Goal: Information Seeking & Learning: Learn about a topic

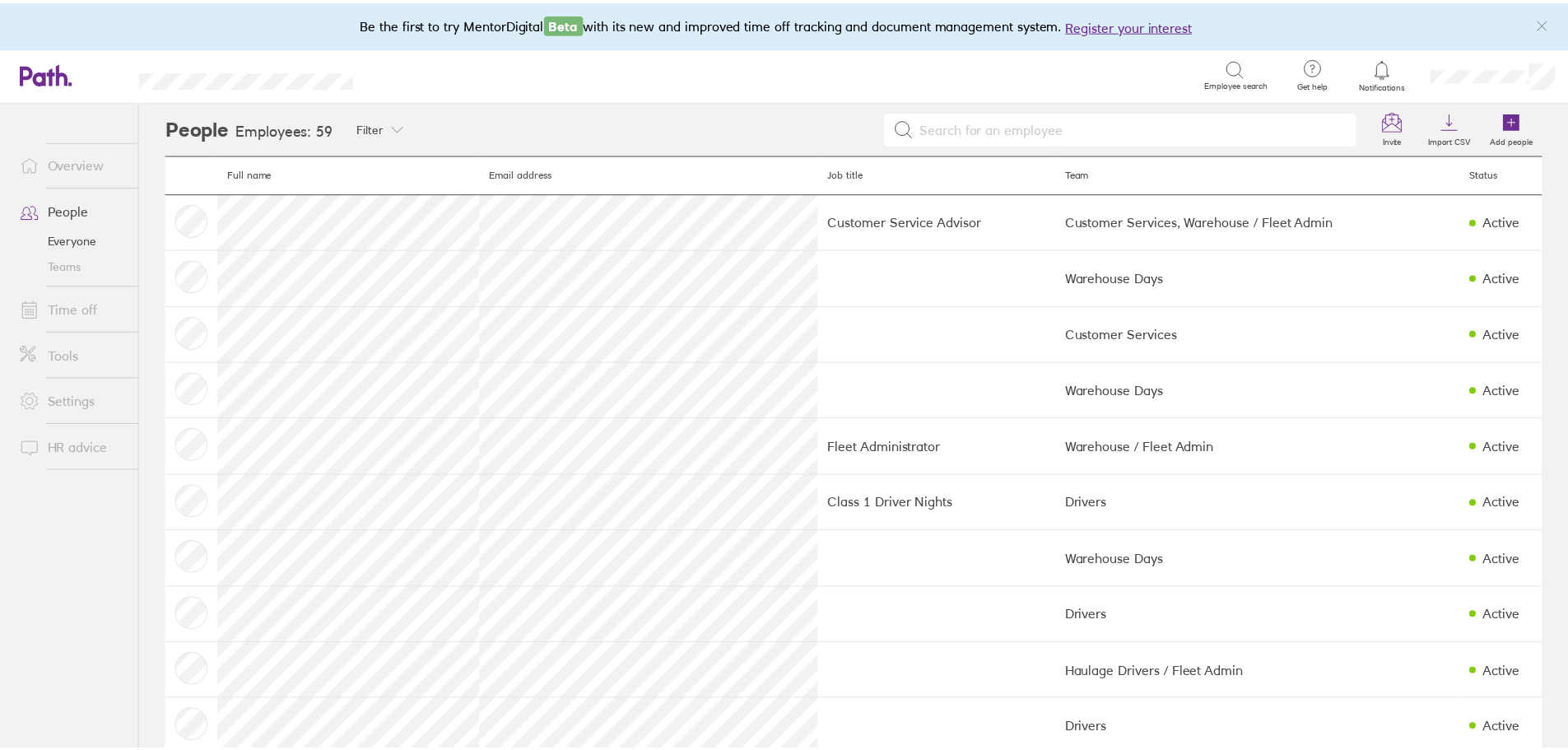
scroll to position [1482, 0]
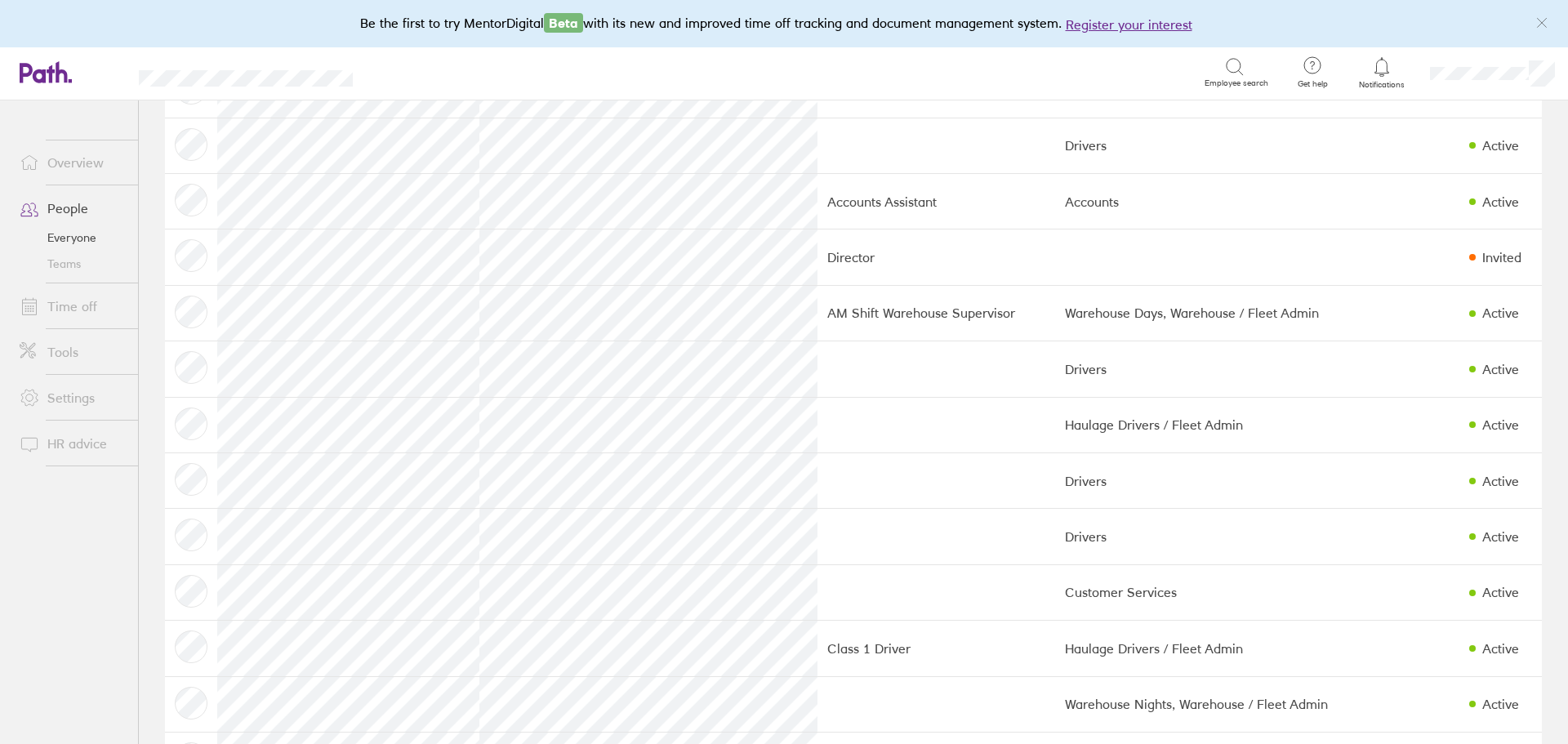
click at [58, 308] on link "Time off" at bounding box center [72, 306] width 131 height 32
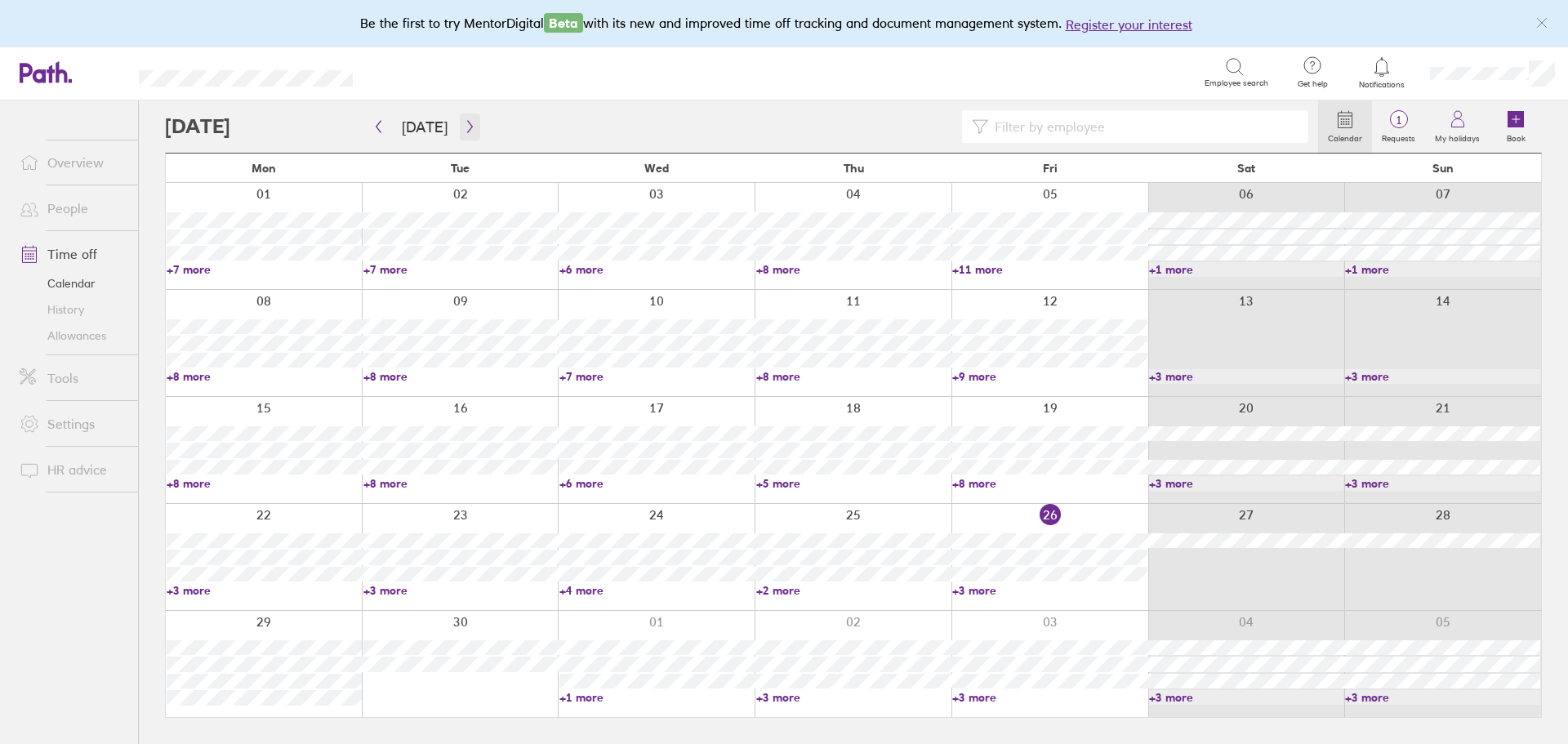
click at [465, 125] on icon "button" at bounding box center [470, 127] width 13 height 13
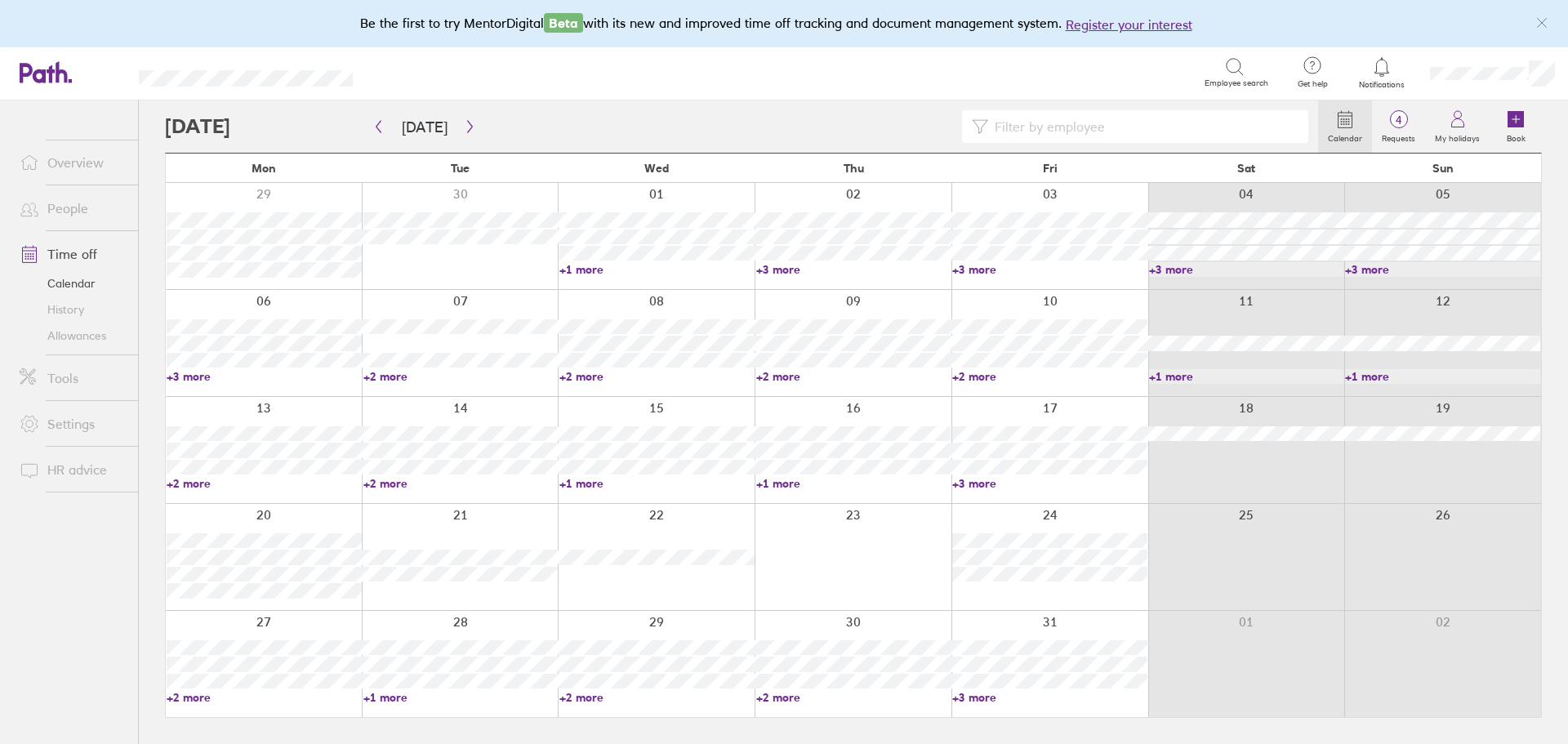
click at [200, 380] on link "+3 more" at bounding box center [263, 376] width 195 height 14
click at [391, 375] on link "+2 more" at bounding box center [461, 376] width 195 height 14
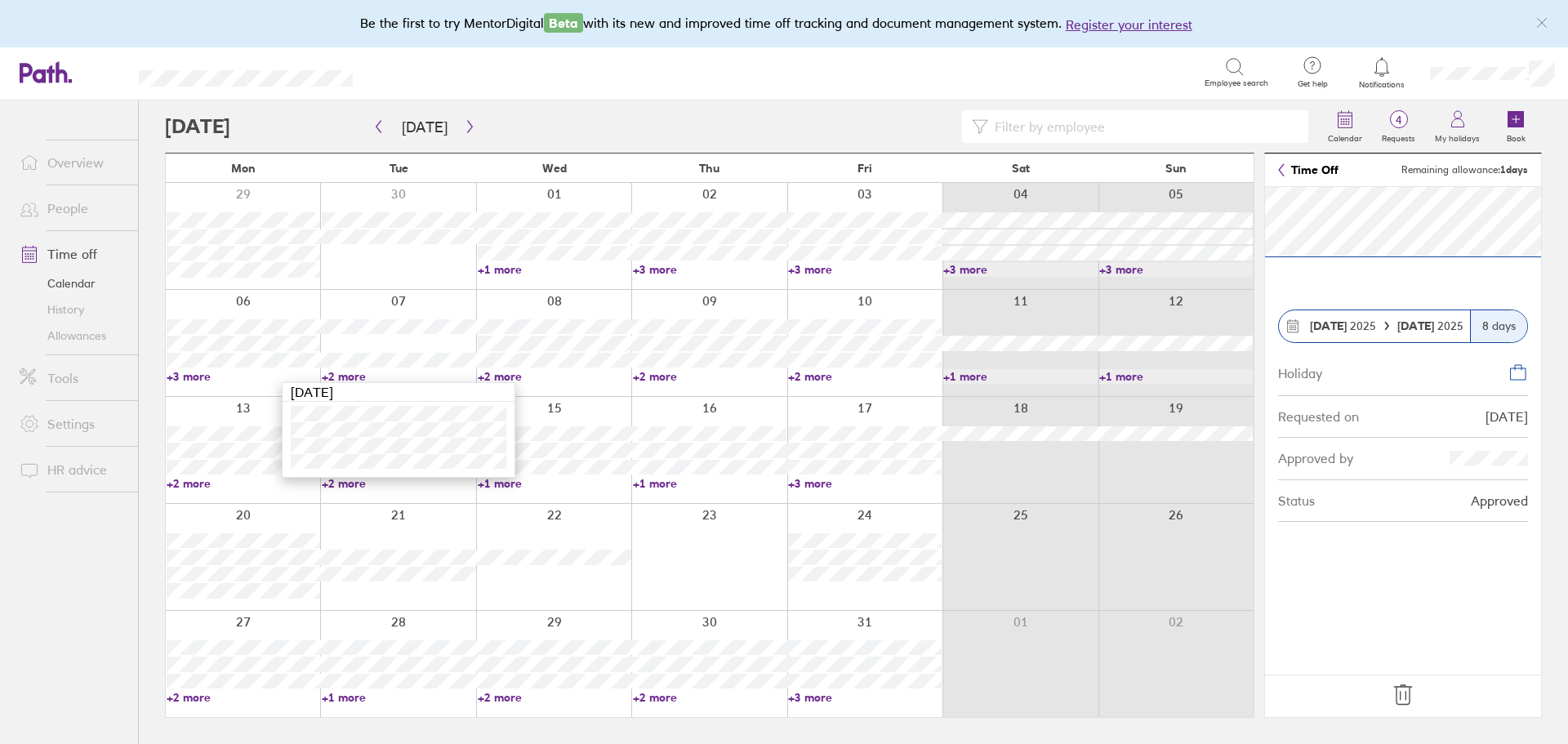
click at [509, 376] on link "+2 more" at bounding box center [554, 376] width 154 height 14
click at [1050, 129] on input at bounding box center [1143, 127] width 310 height 31
type input "coli"
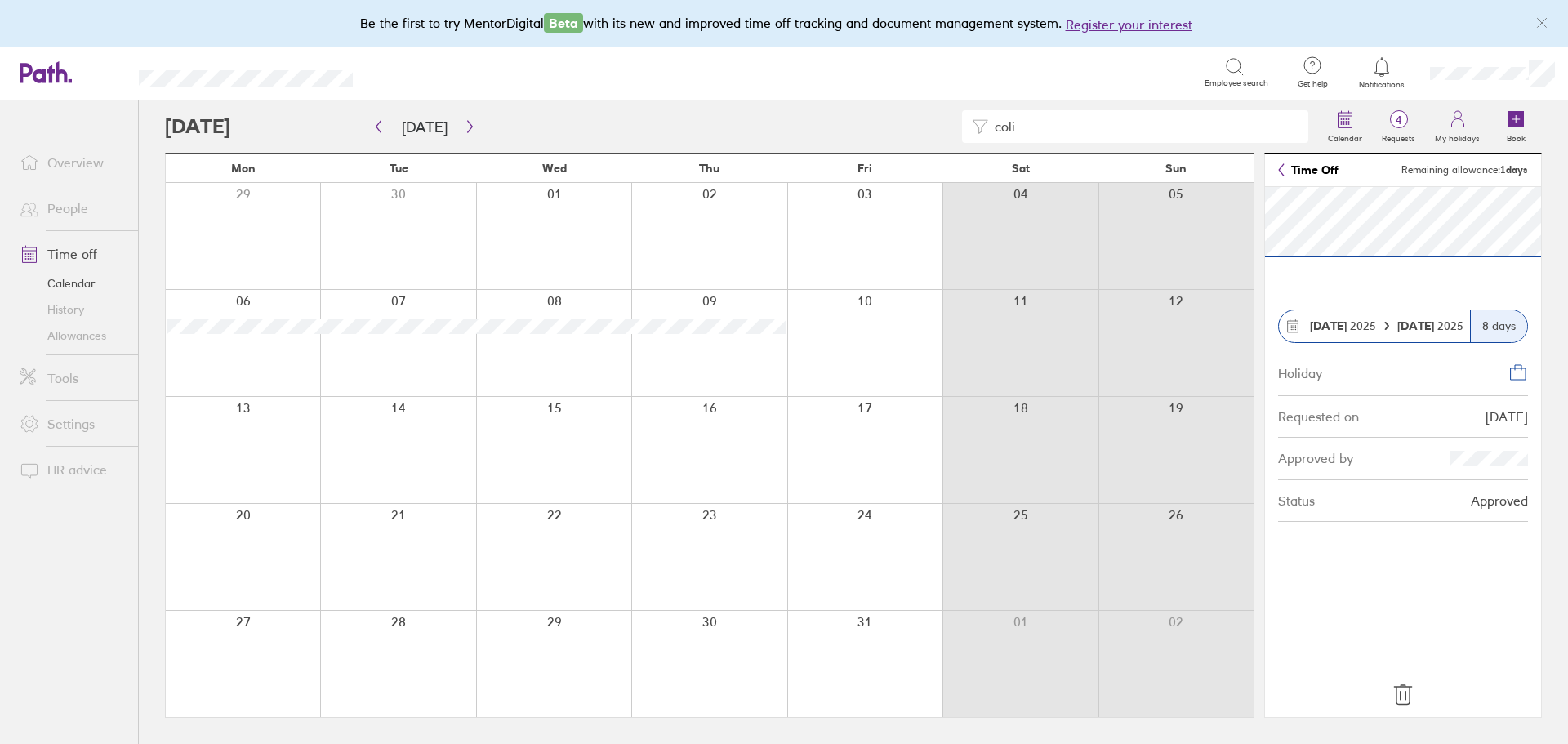
drag, startPoint x: 992, startPoint y: 126, endPoint x: 947, endPoint y: 126, distance: 45.0
click at [950, 126] on div "coli" at bounding box center [742, 127] width 1154 height 32
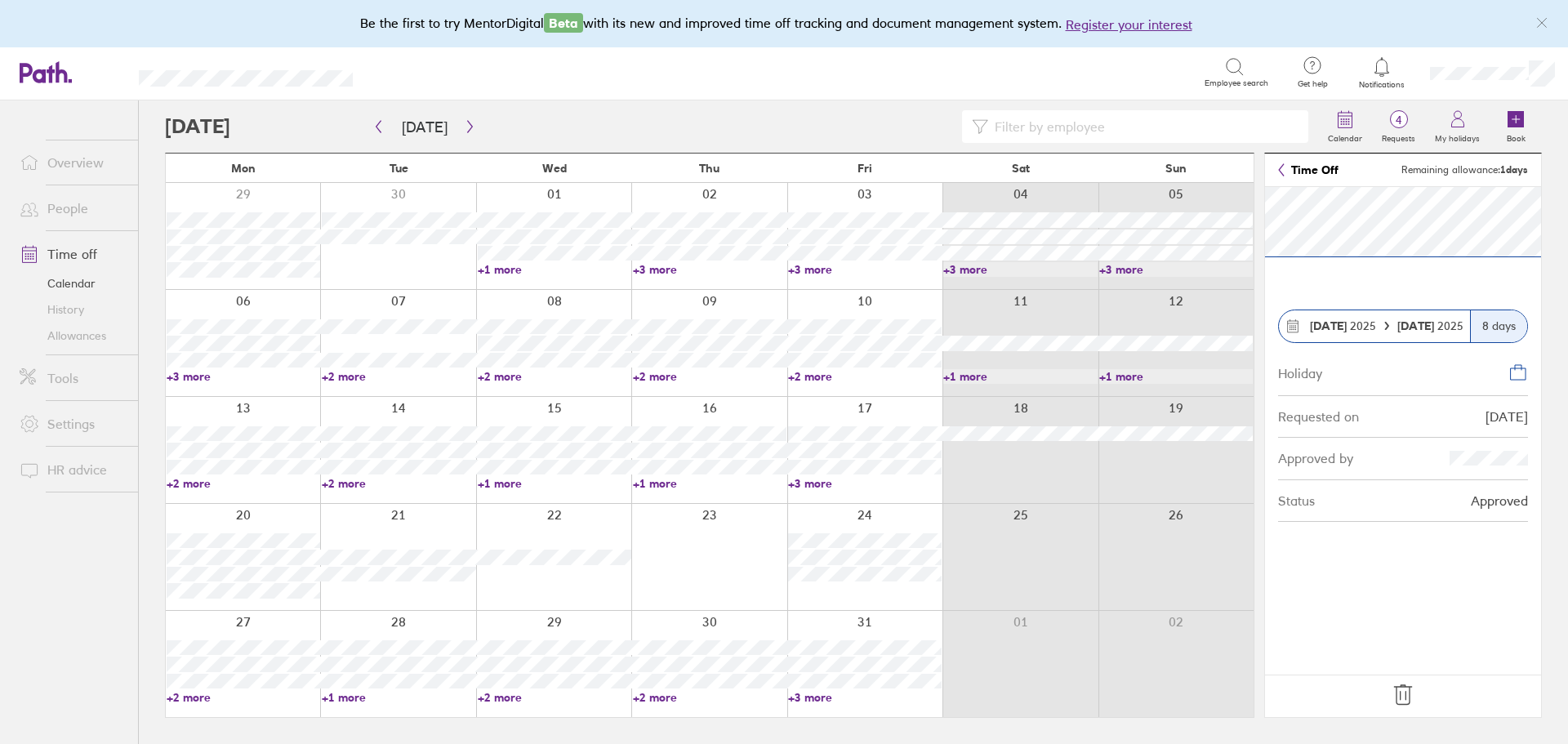
click at [805, 702] on link "+3 more" at bounding box center [864, 697] width 154 height 14
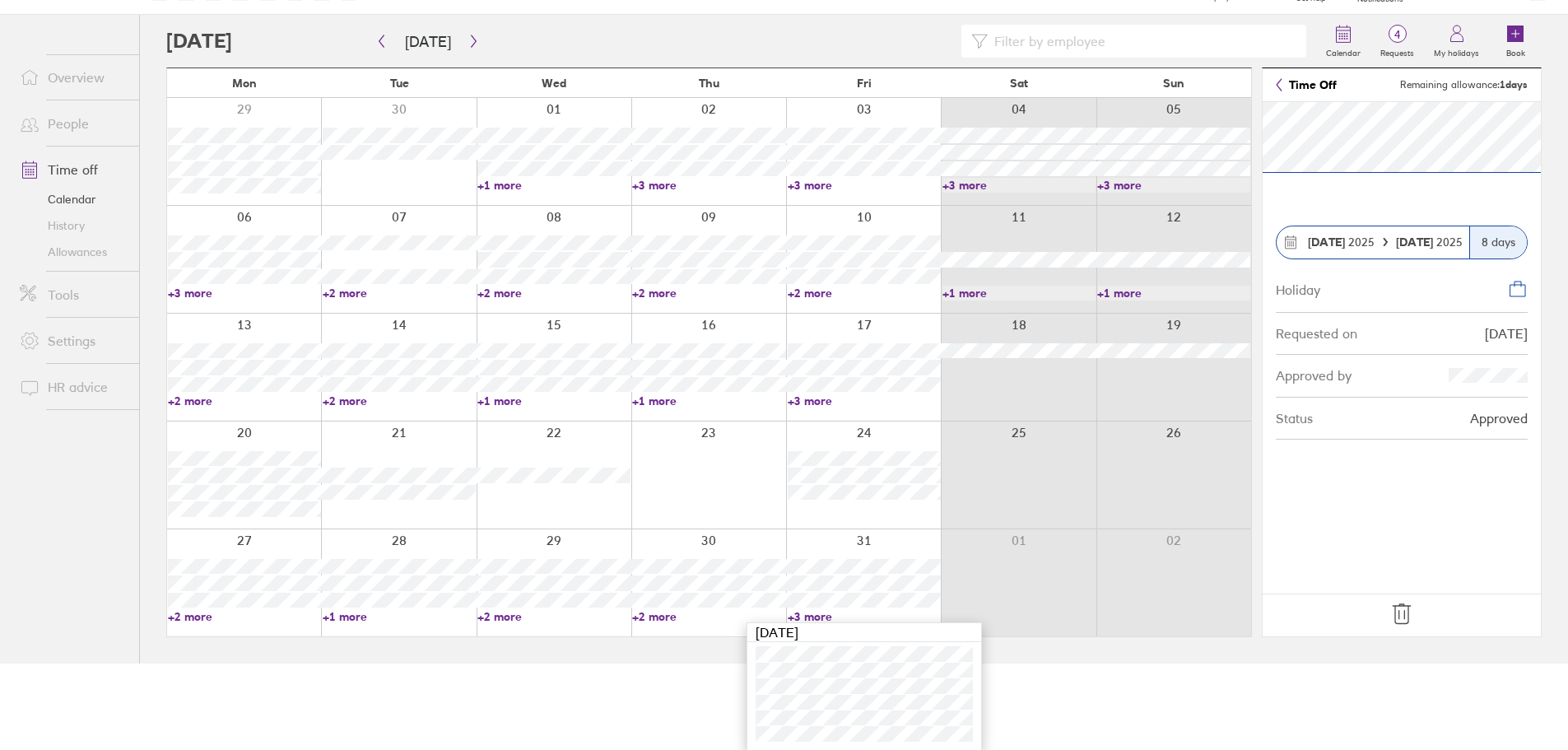
scroll to position [87, 0]
click at [475, 52] on button "button" at bounding box center [473, 41] width 21 height 27
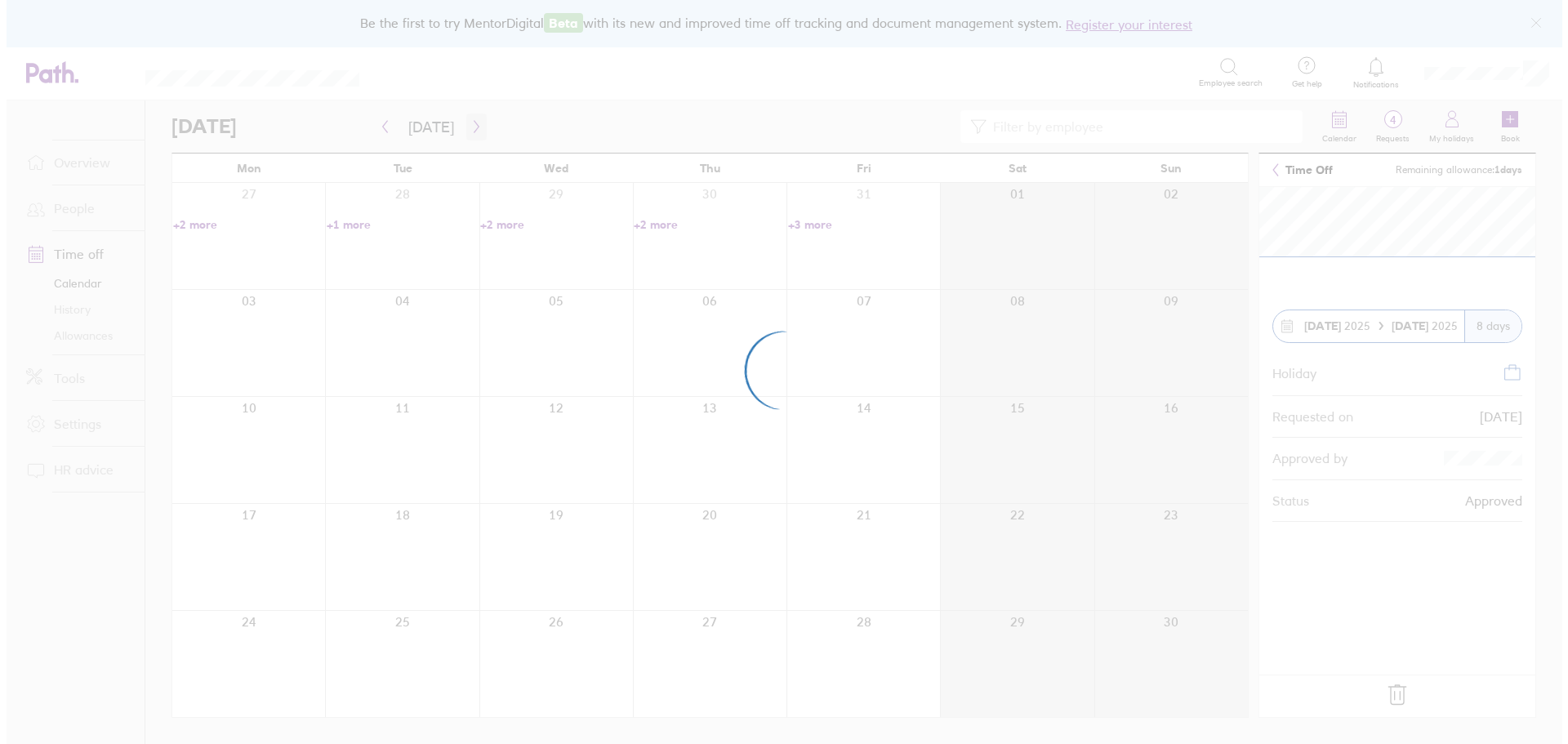
scroll to position [0, 0]
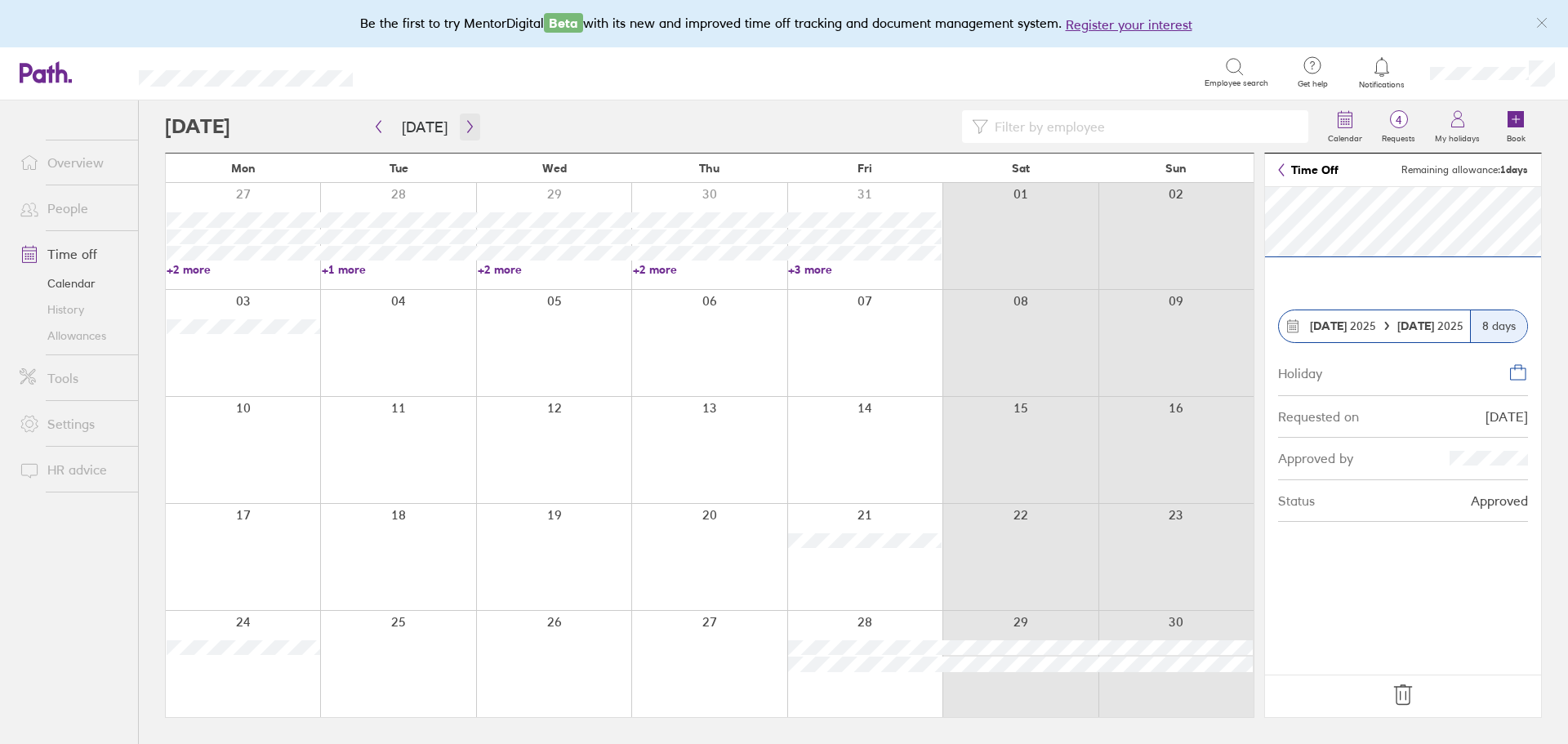
click at [467, 121] on icon "button" at bounding box center [470, 127] width 13 height 13
